Goal: Task Accomplishment & Management: Use online tool/utility

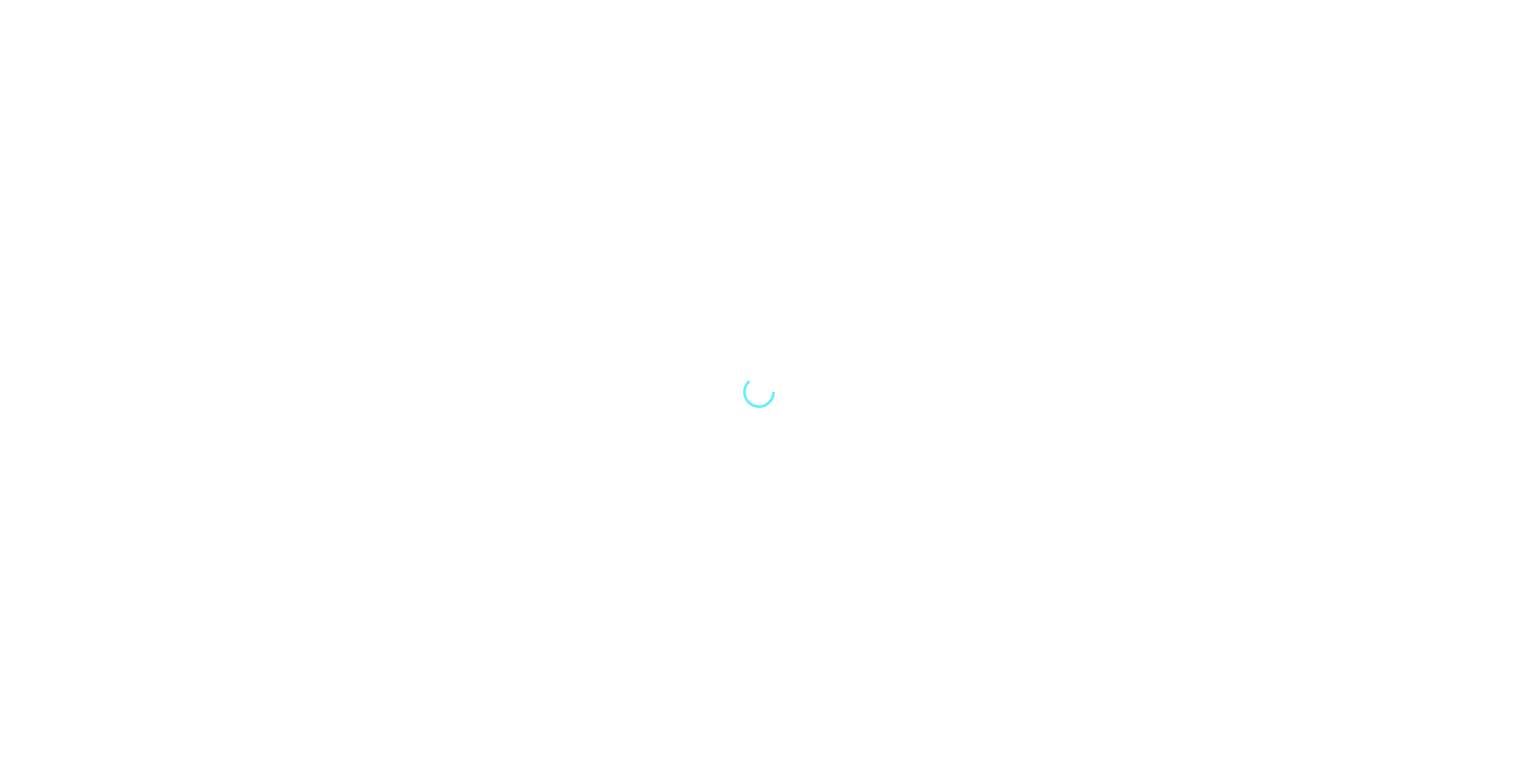
select select "Song"
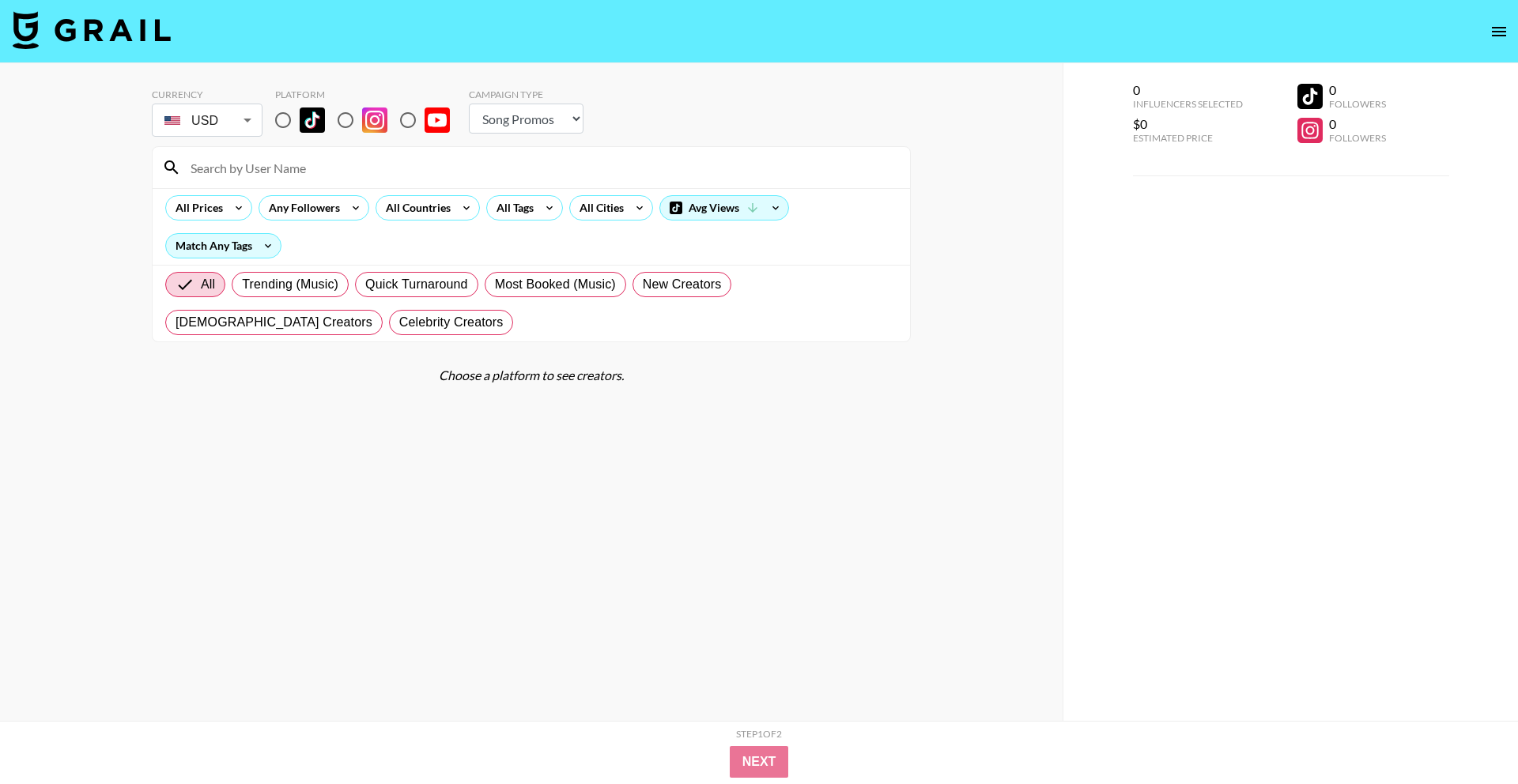
click at [284, 126] on input "radio" at bounding box center [283, 120] width 33 height 33
radio input "true"
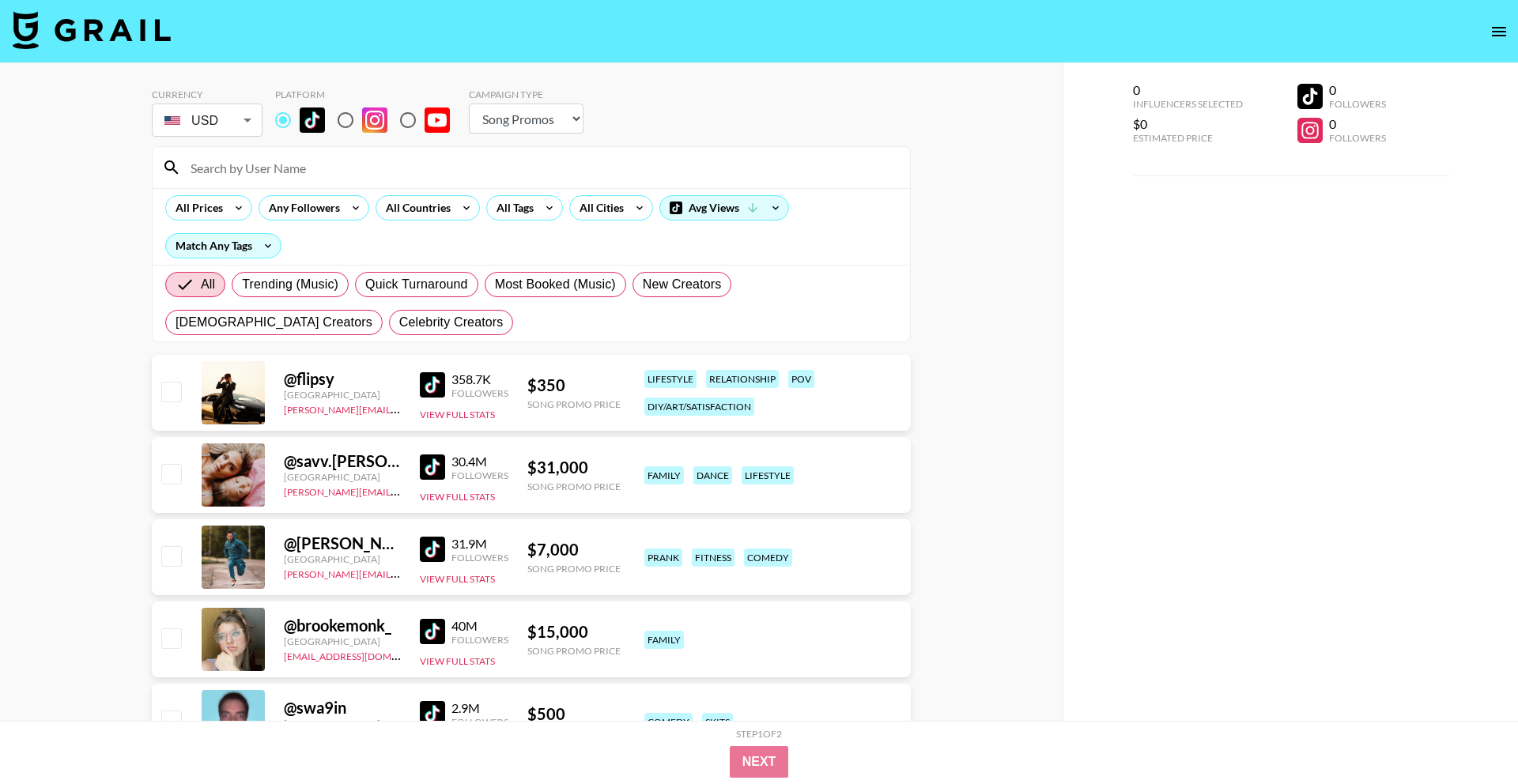
click at [228, 186] on li "GBP" at bounding box center [206, 185] width 111 height 28
type input "GBP"
click at [336, 171] on input at bounding box center [540, 168] width 719 height 26
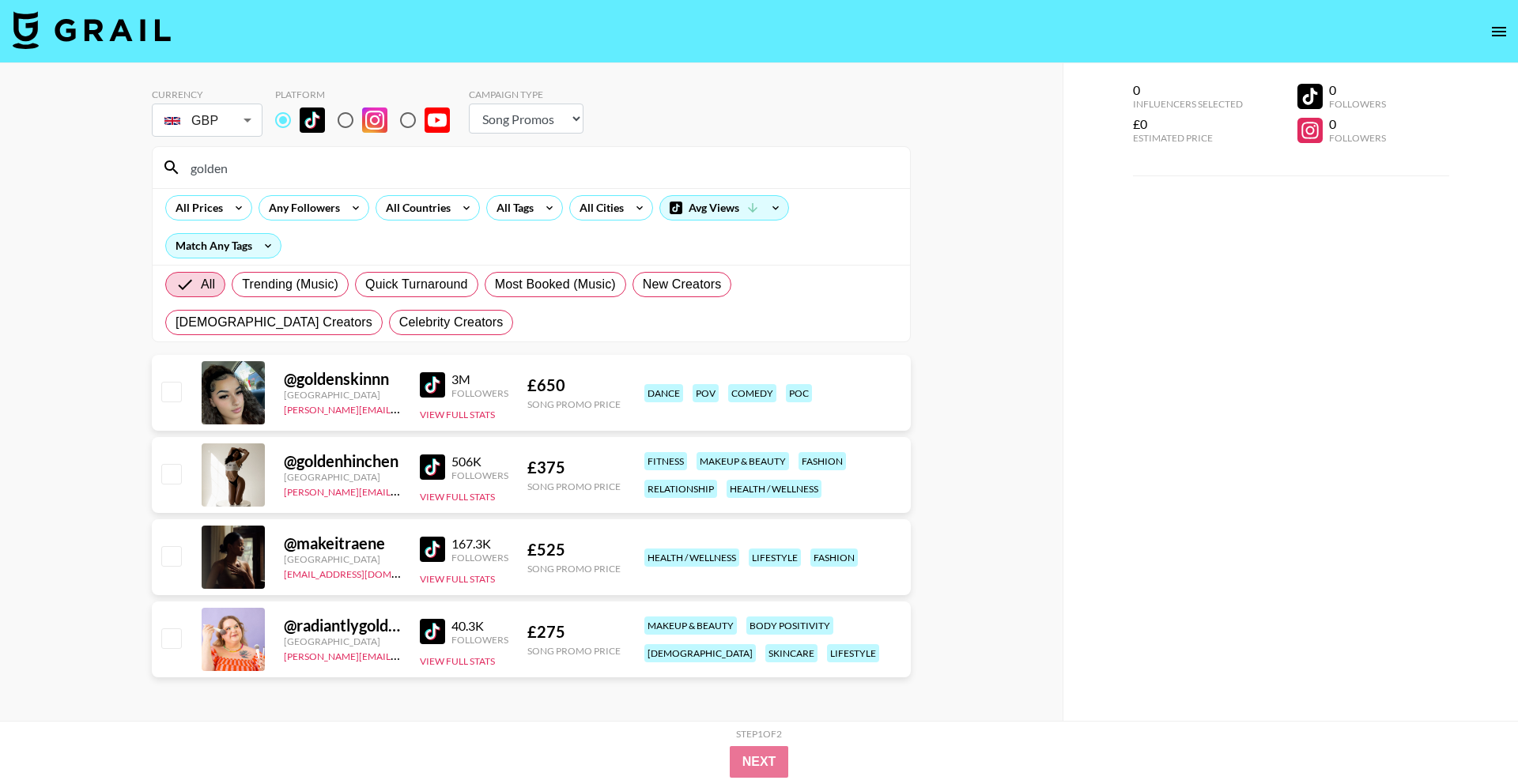
type input "golden"
